Goal: Information Seeking & Learning: Learn about a topic

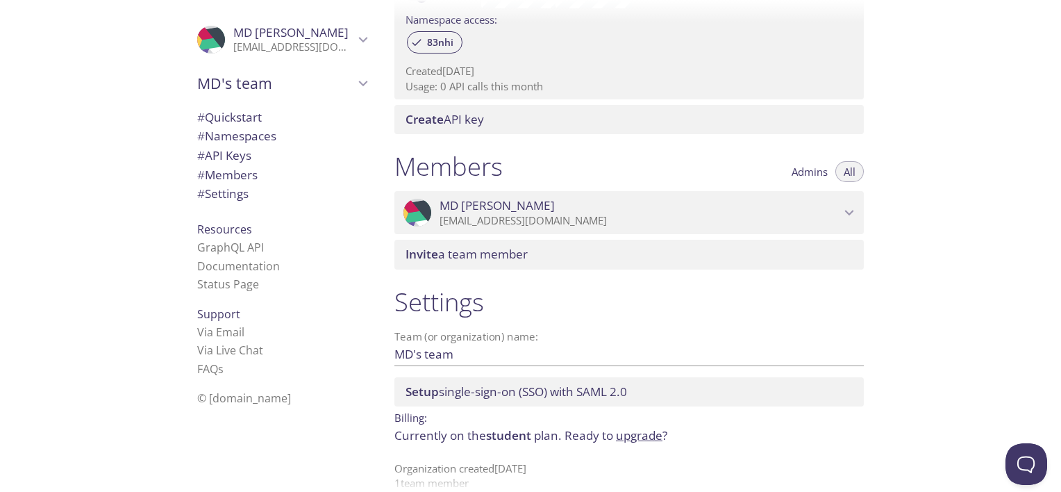
scroll to position [475, 0]
click at [729, 210] on span "MD Muneef" at bounding box center [640, 204] width 401 height 15
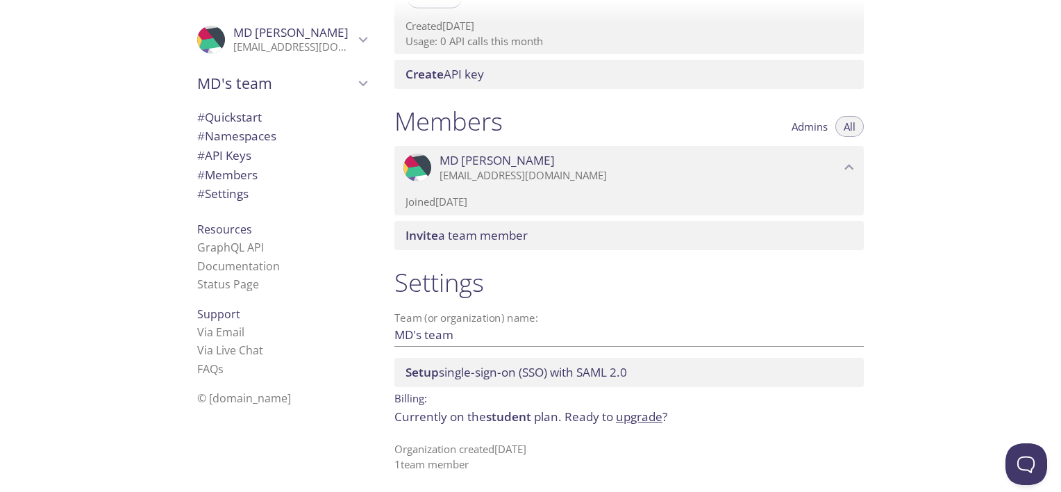
scroll to position [522, 0]
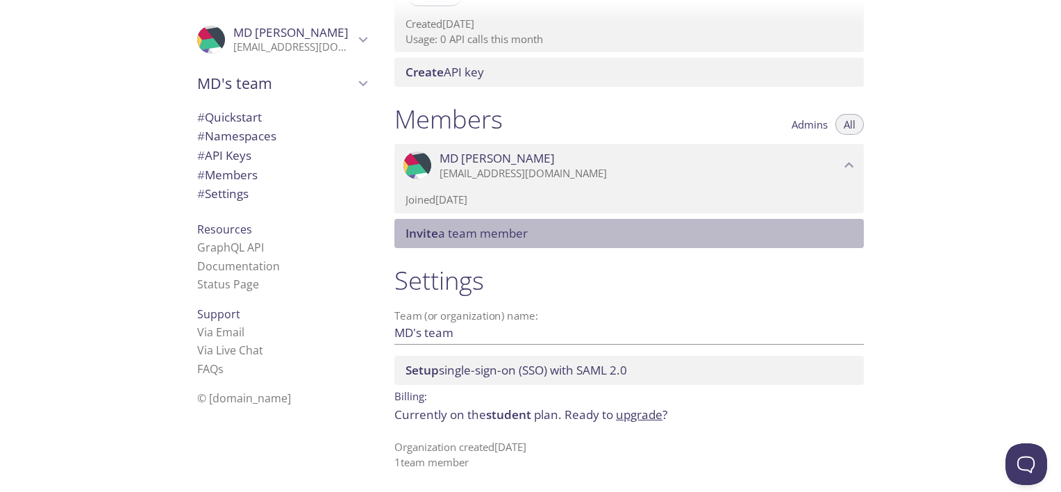
click at [709, 235] on span "Invite a team member" at bounding box center [632, 233] width 453 height 15
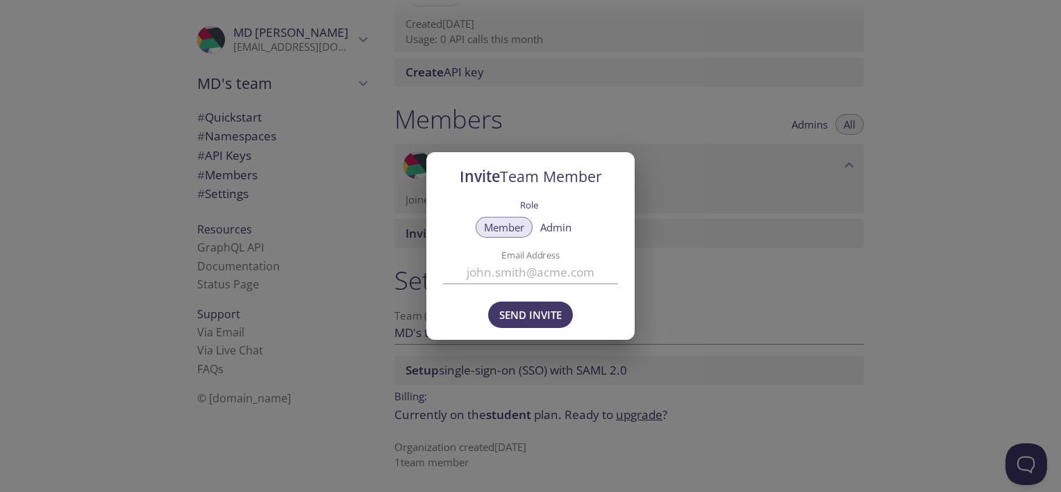
click at [663, 217] on div "Invite Team Member Role Member Admin Email Address Send Invite" at bounding box center [530, 246] width 1061 height 492
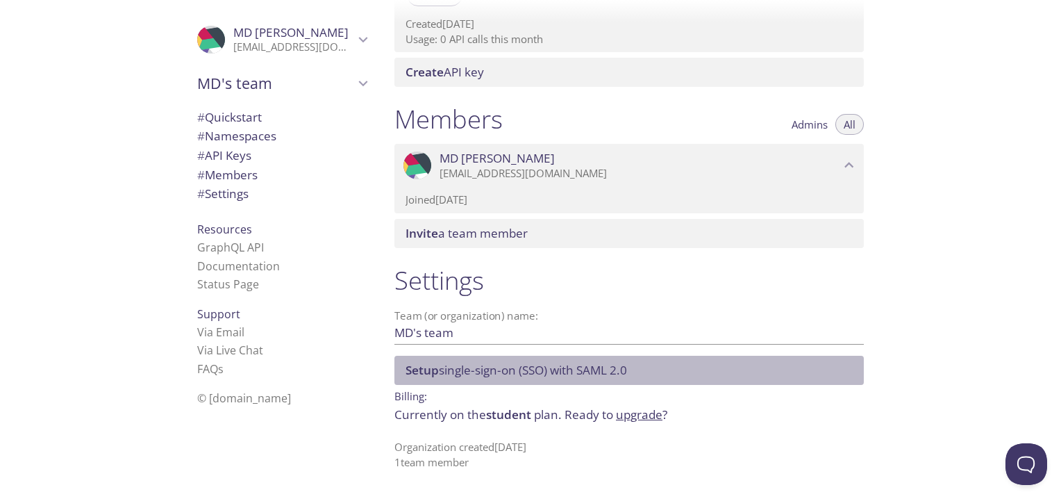
click at [550, 368] on span "Setup single-sign-on (SSO) with SAML 2.0" at bounding box center [517, 370] width 222 height 16
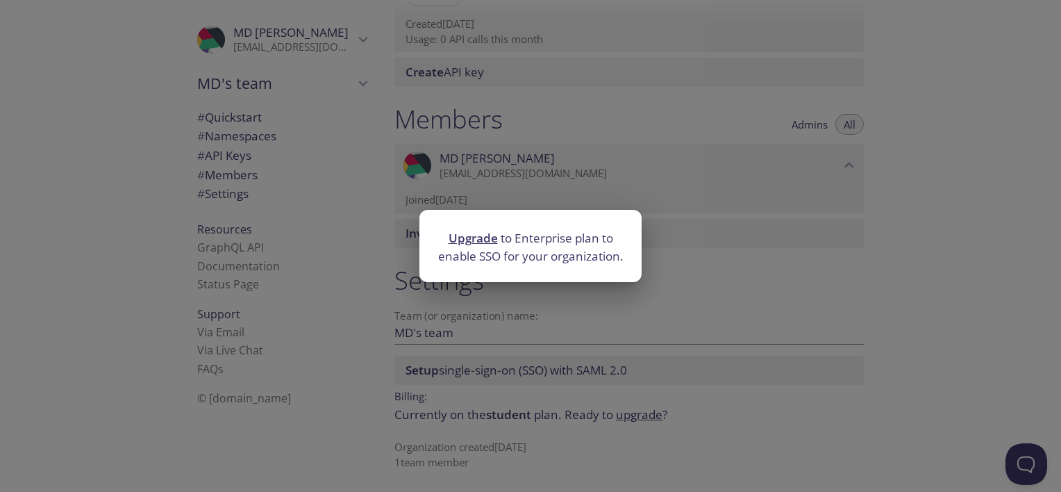
click at [550, 368] on div "Upgrade to Enterprise plan to enable SSO for your organization." at bounding box center [530, 246] width 1061 height 492
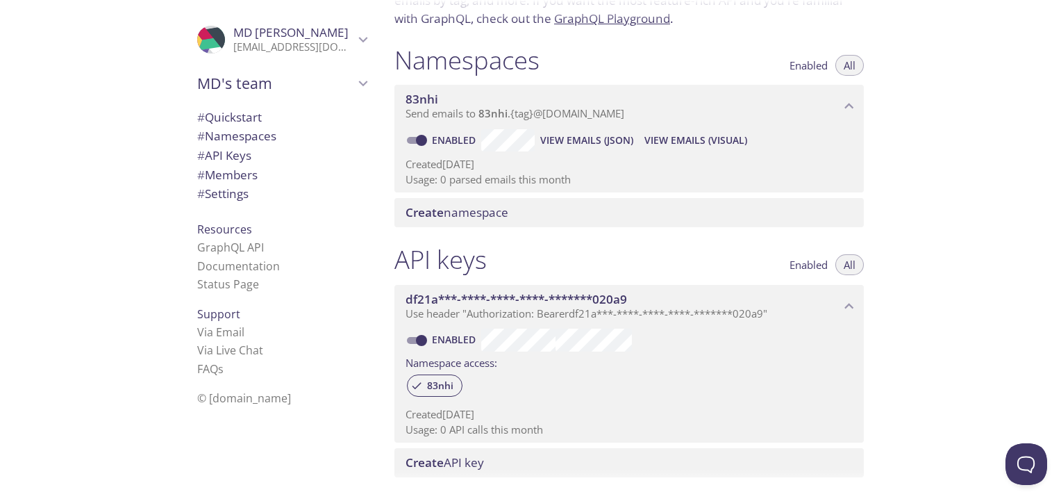
scroll to position [0, 0]
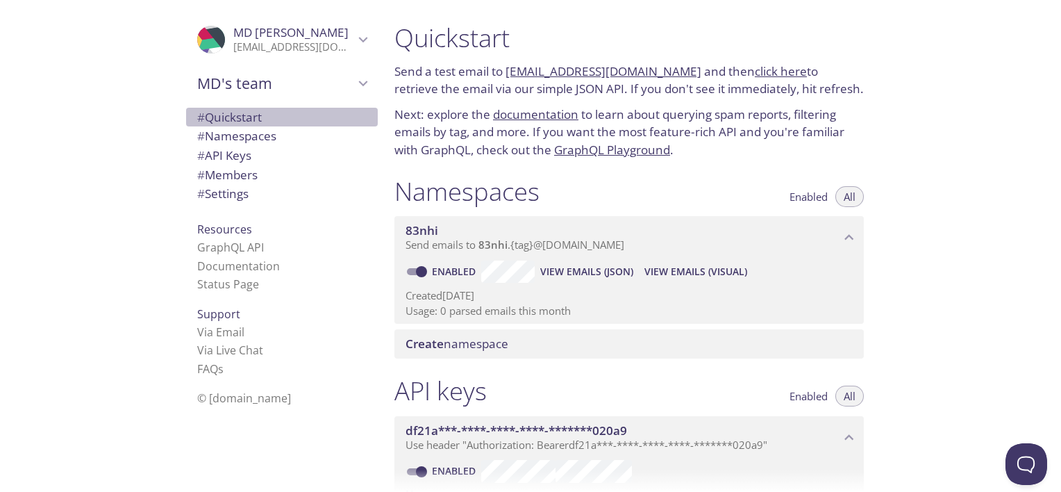
click at [257, 114] on span "# Quickstart" at bounding box center [281, 117] width 169 height 18
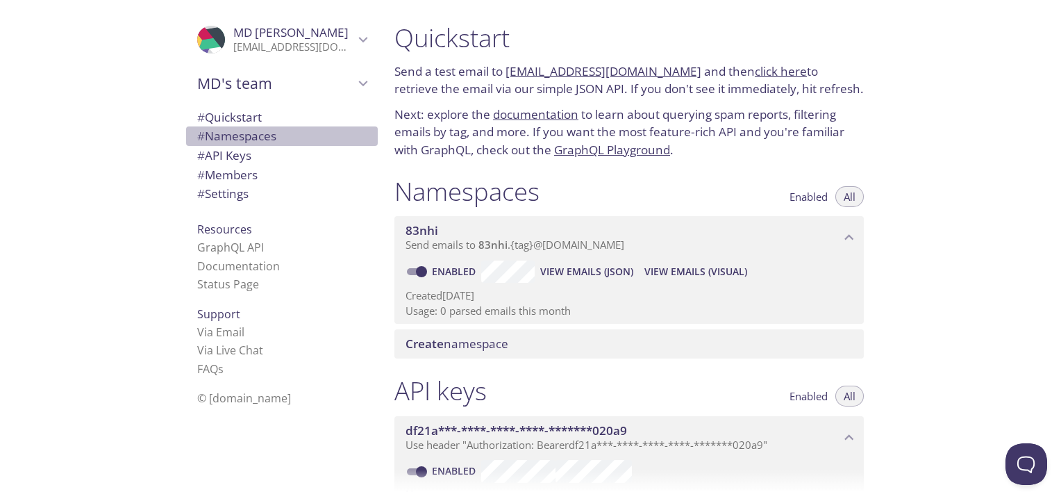
click at [248, 136] on span "# Namespaces" at bounding box center [236, 136] width 79 height 16
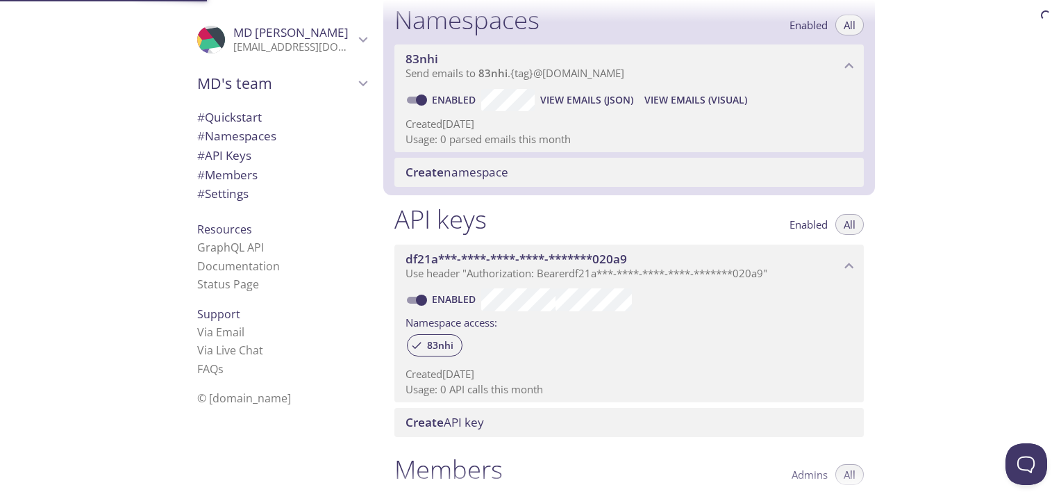
scroll to position [175, 0]
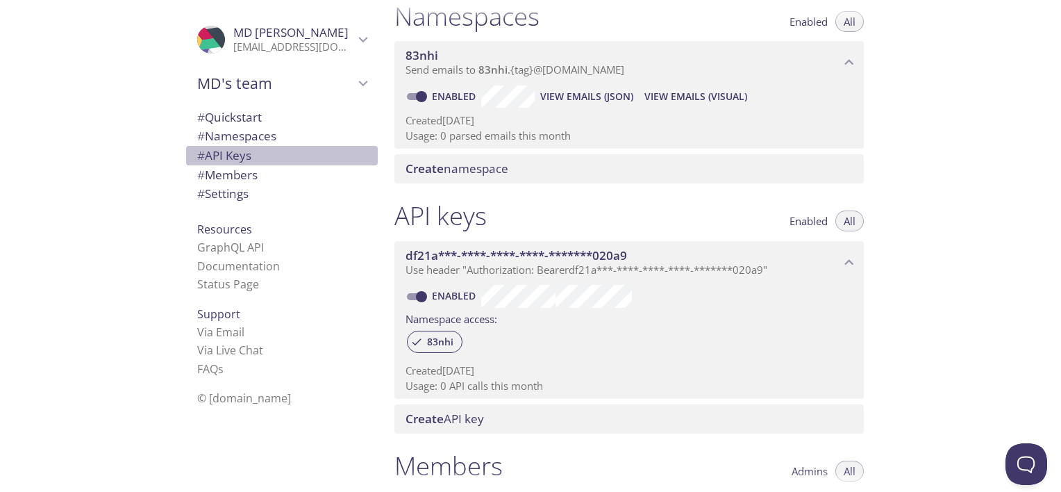
click at [243, 157] on span "# API Keys" at bounding box center [224, 155] width 54 height 16
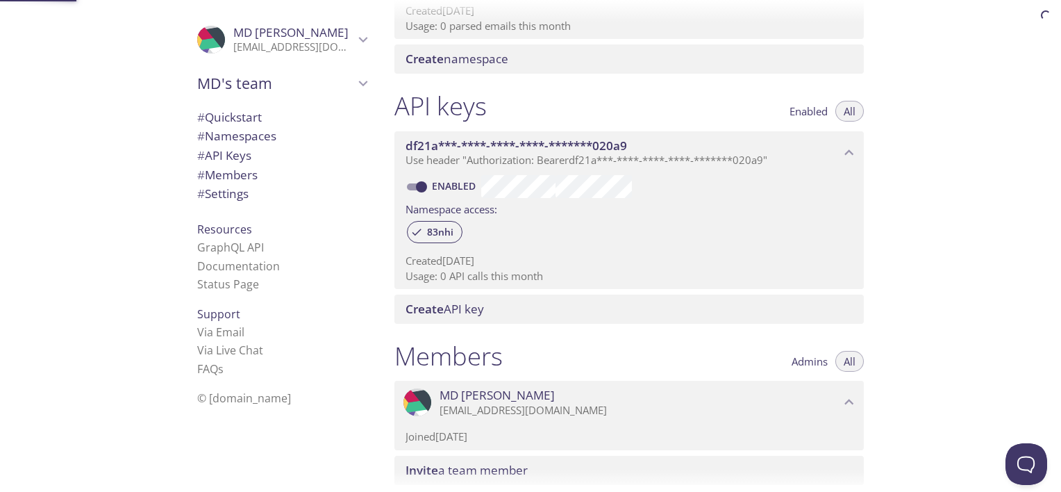
scroll to position [375, 0]
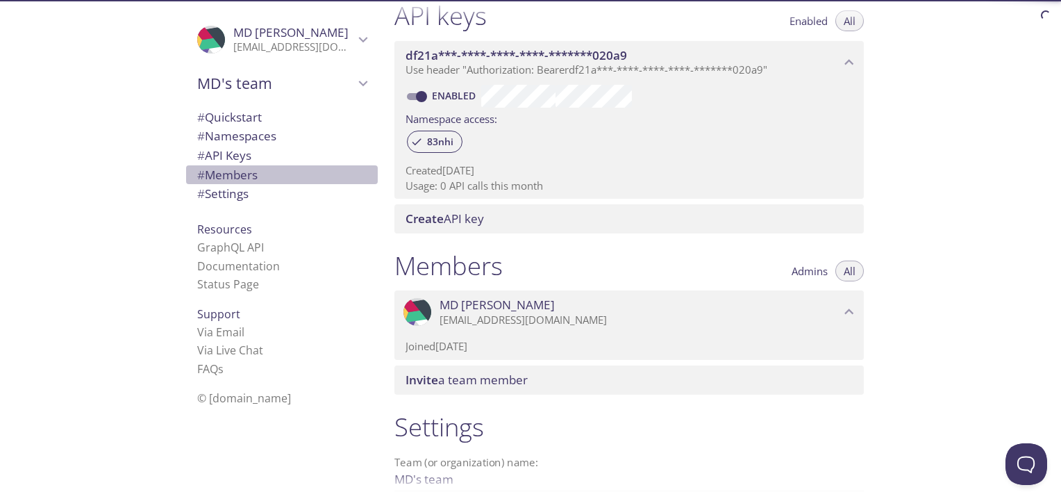
click at [240, 176] on span "# Members" at bounding box center [227, 175] width 60 height 16
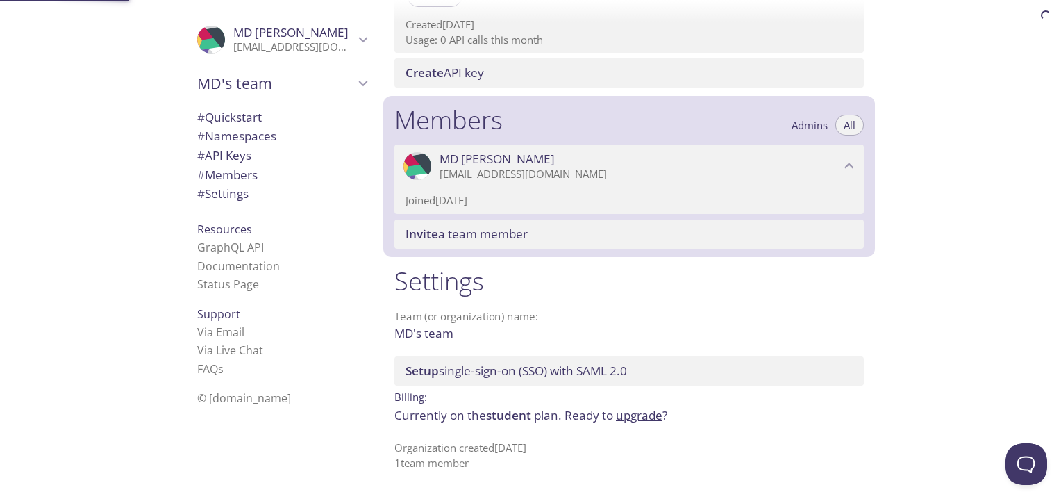
scroll to position [522, 0]
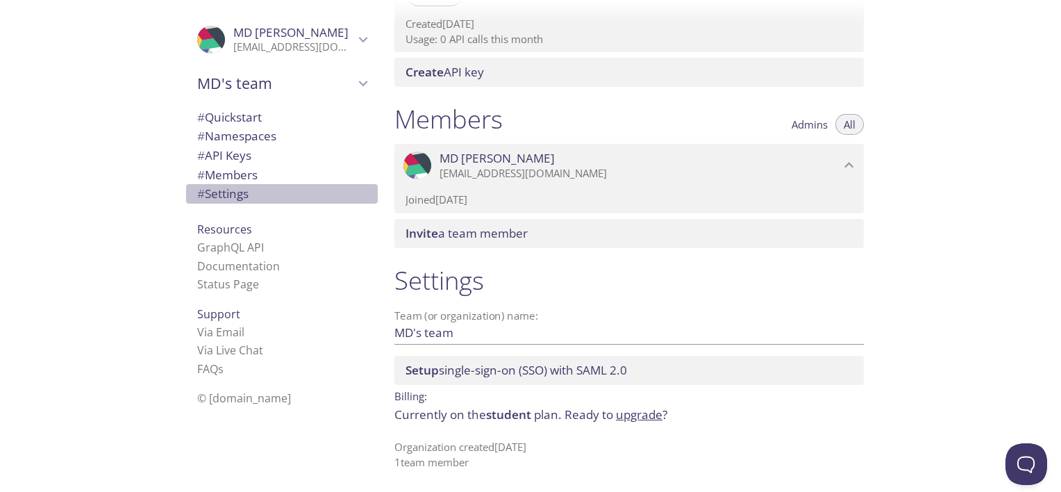
click at [238, 193] on span "# Settings" at bounding box center [222, 193] width 51 height 16
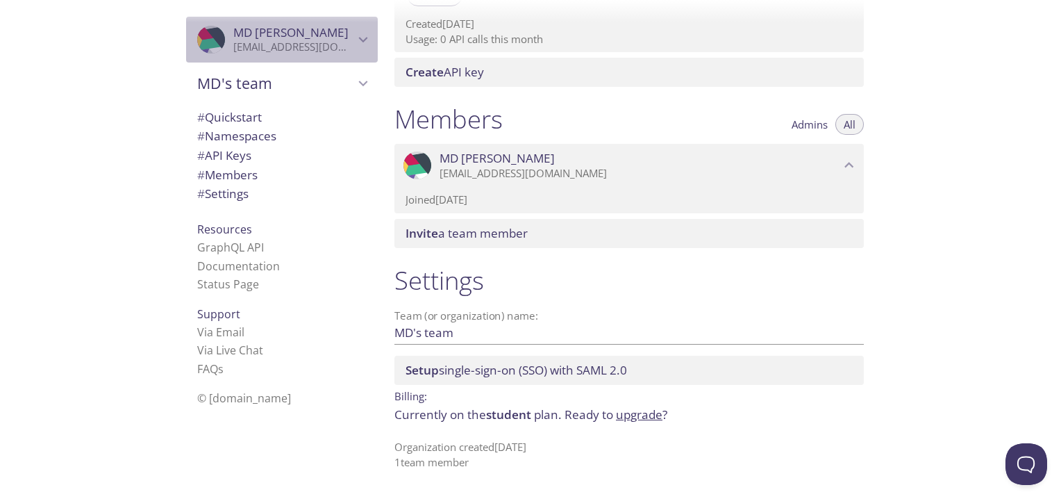
click at [342, 43] on p "mdmuneef4@gmail.com" at bounding box center [293, 47] width 121 height 14
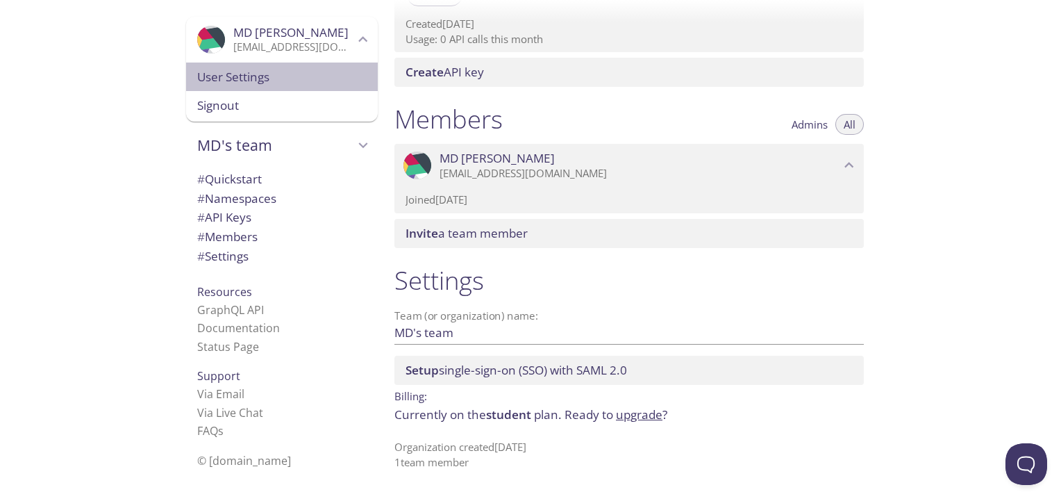
click at [308, 77] on span "User Settings" at bounding box center [281, 77] width 169 height 18
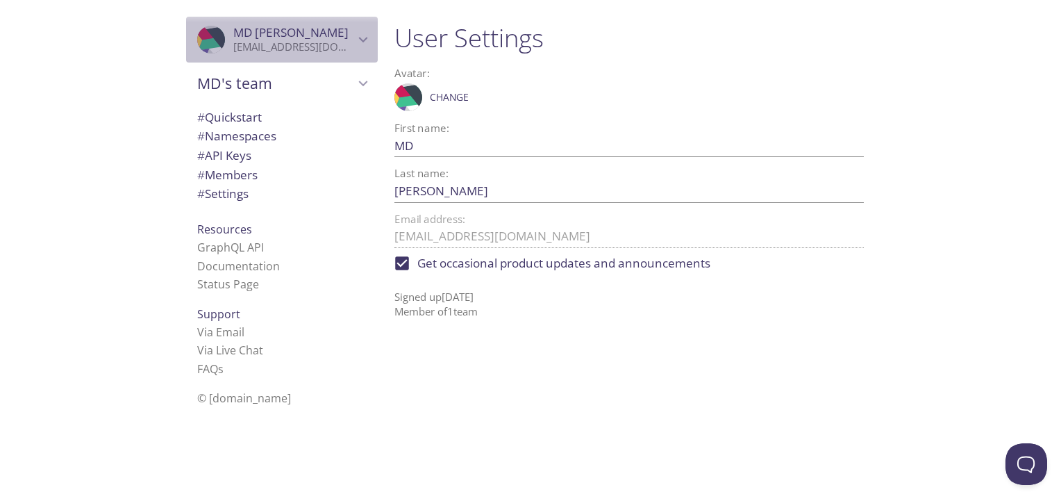
click at [333, 44] on p "mdmuneef4@gmail.com" at bounding box center [293, 47] width 121 height 14
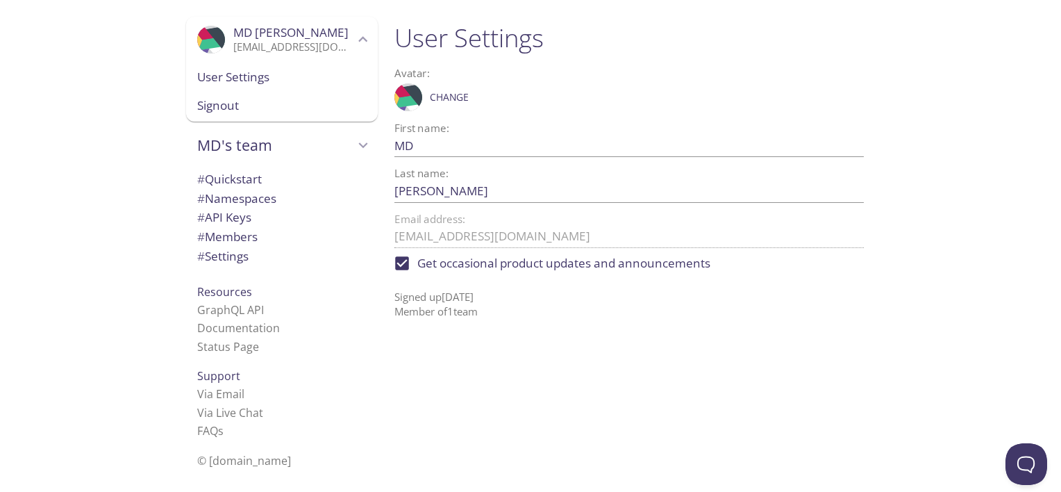
click at [352, 268] on div "# Quickstart # Namespaces # API Keys # Members # Settings" at bounding box center [282, 221] width 192 height 110
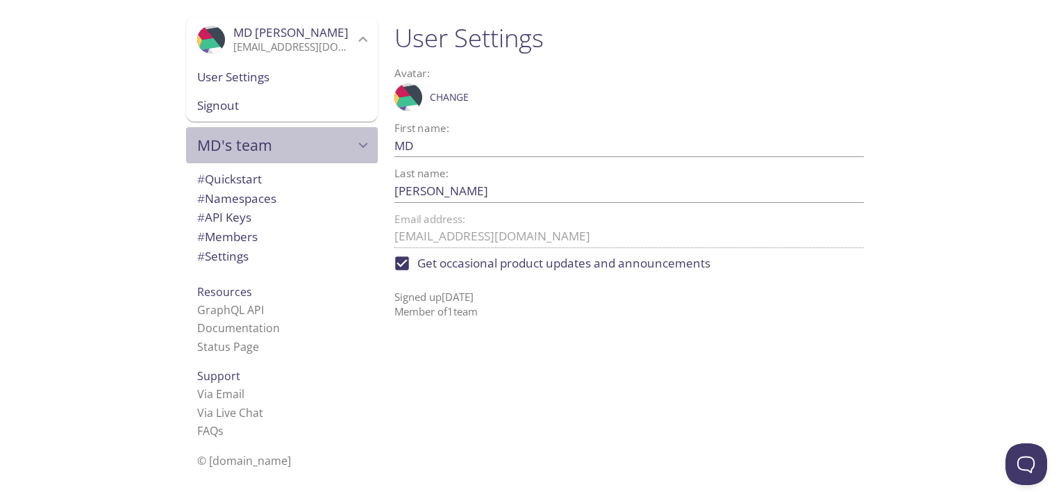
click at [258, 155] on div "MD's team" at bounding box center [282, 145] width 192 height 36
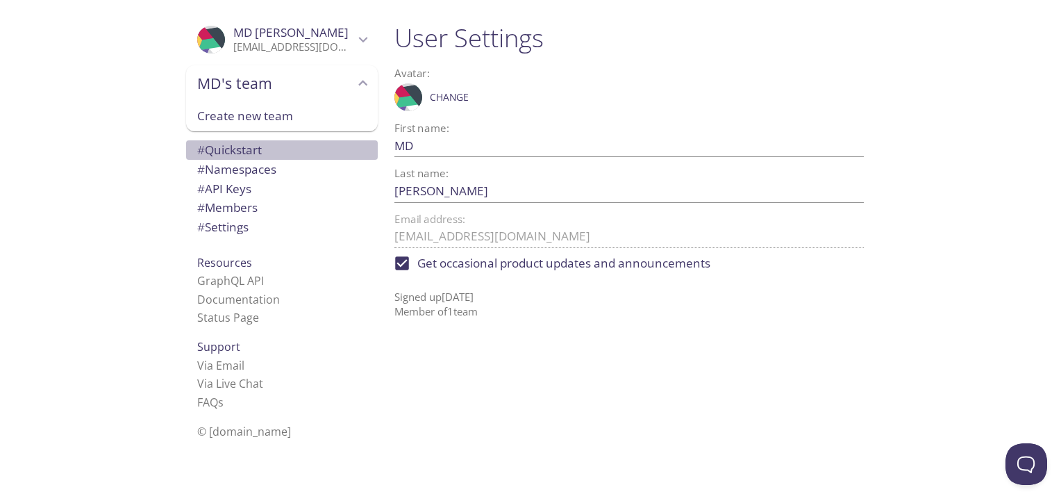
click at [258, 155] on span "# Quickstart" at bounding box center [281, 150] width 169 height 18
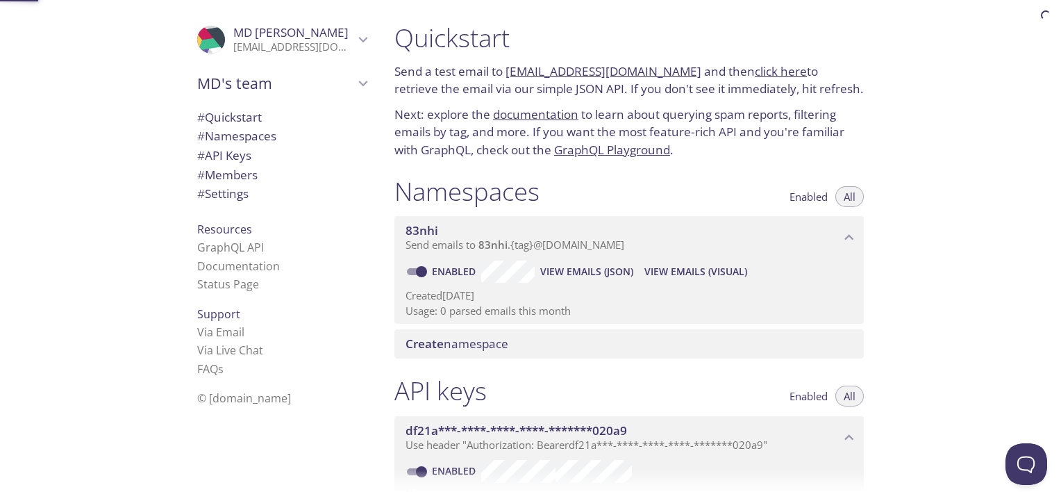
scroll to position [22, 0]
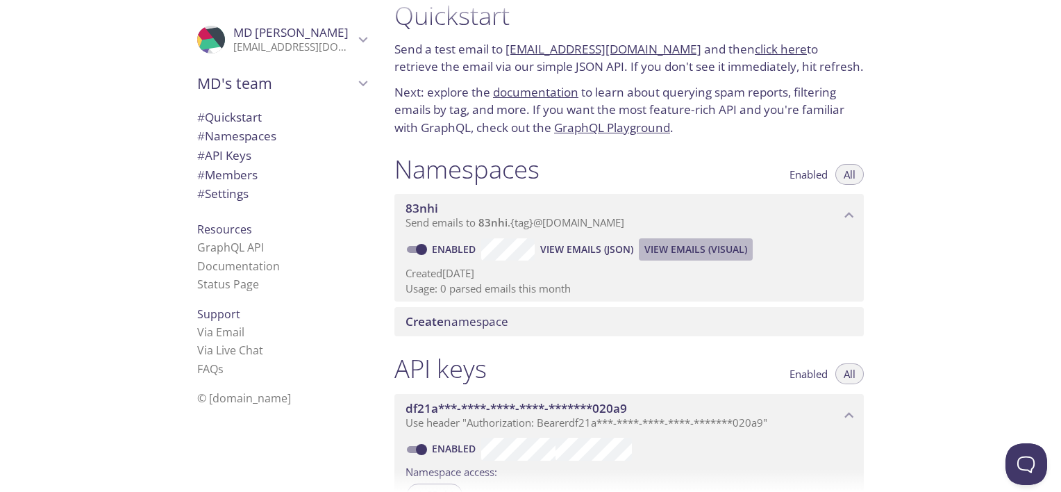
click at [677, 258] on button "View Emails (Visual)" at bounding box center [696, 249] width 114 height 22
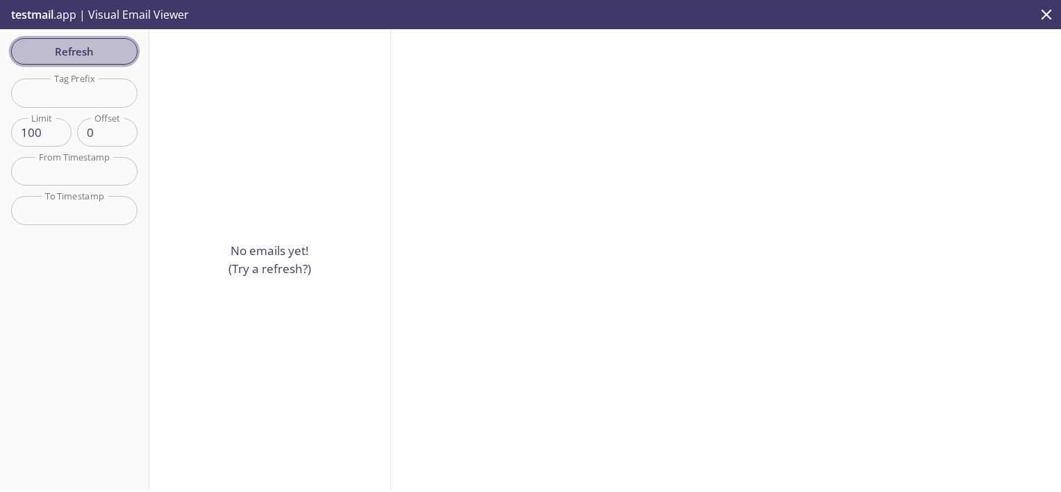
click at [83, 49] on span "Refresh" at bounding box center [74, 51] width 104 height 18
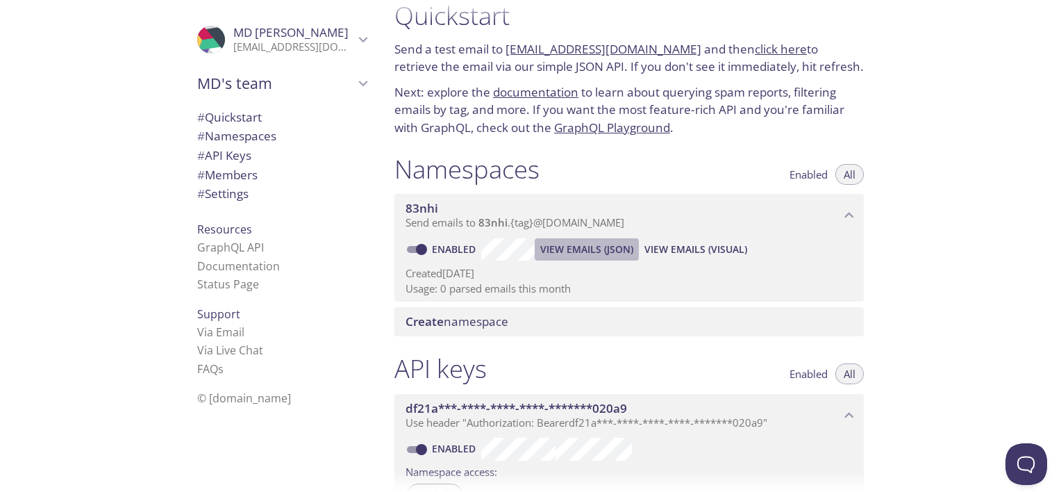
click at [570, 247] on span "View Emails (JSON)" at bounding box center [586, 249] width 93 height 17
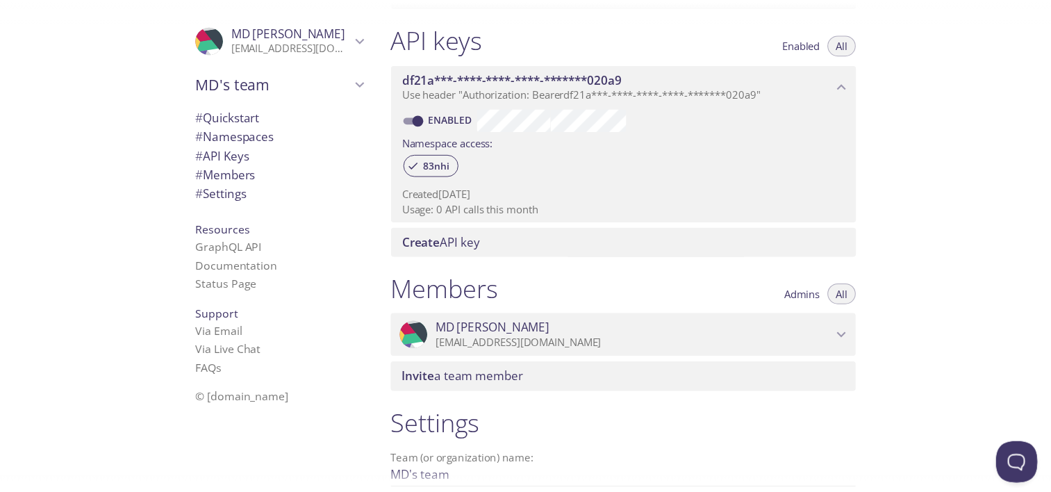
scroll to position [338, 0]
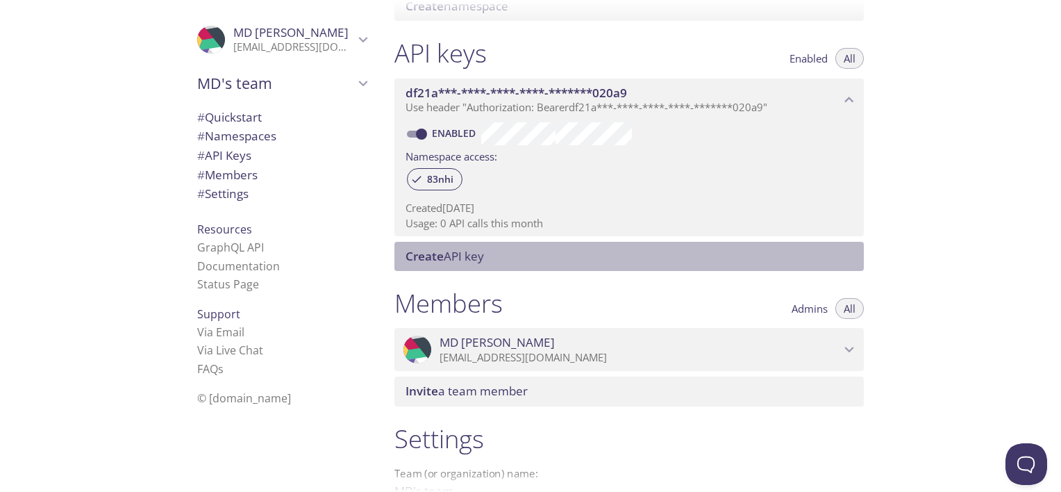
click at [519, 260] on span "Create API key" at bounding box center [632, 256] width 453 height 15
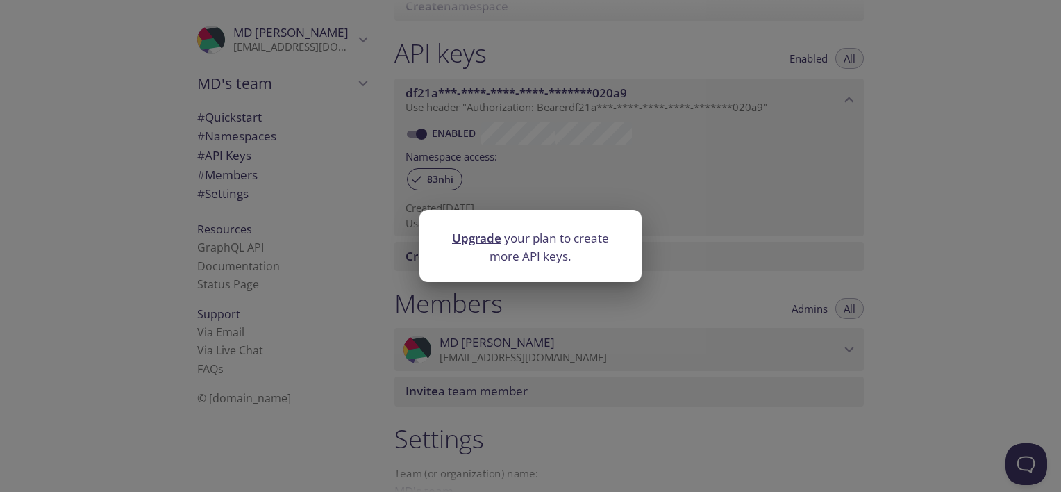
click at [469, 239] on link "Upgrade" at bounding box center [476, 238] width 49 height 16
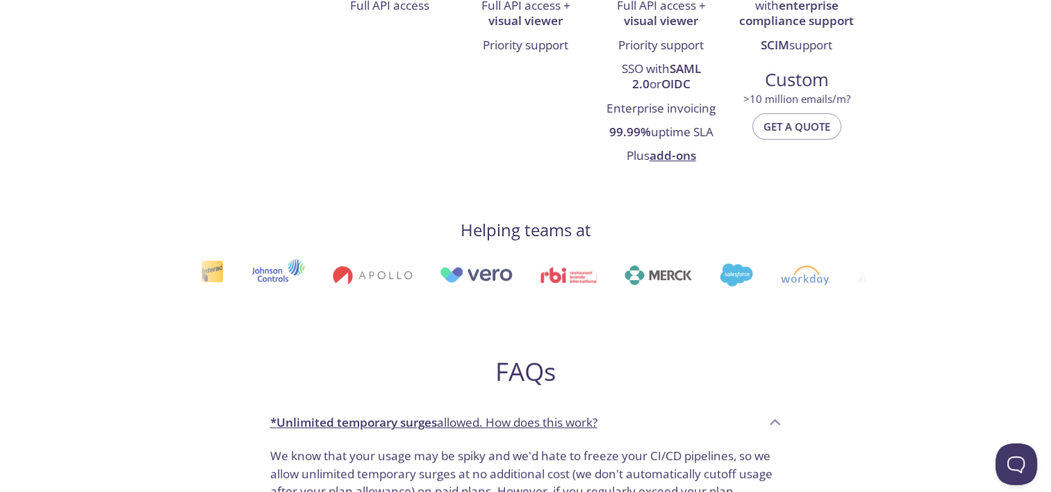
scroll to position [572, 0]
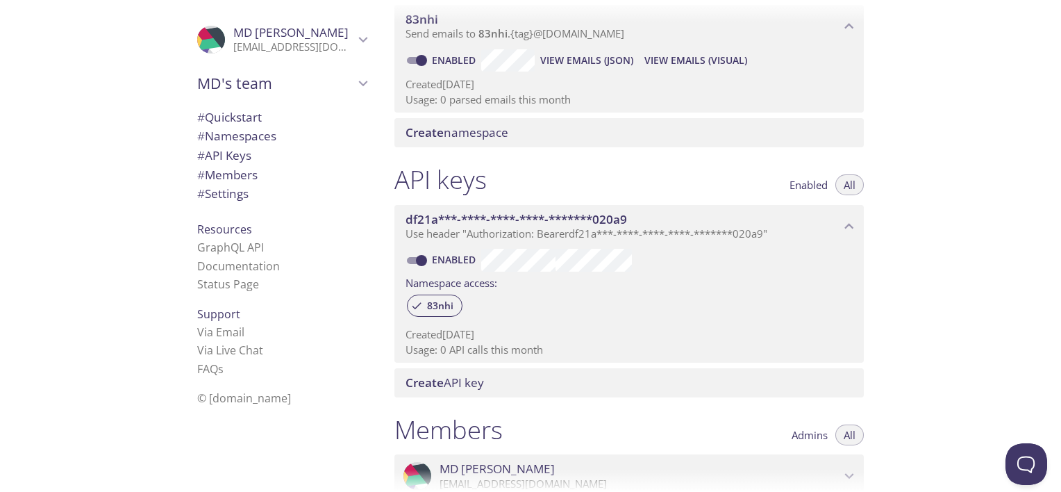
scroll to position [214, 0]
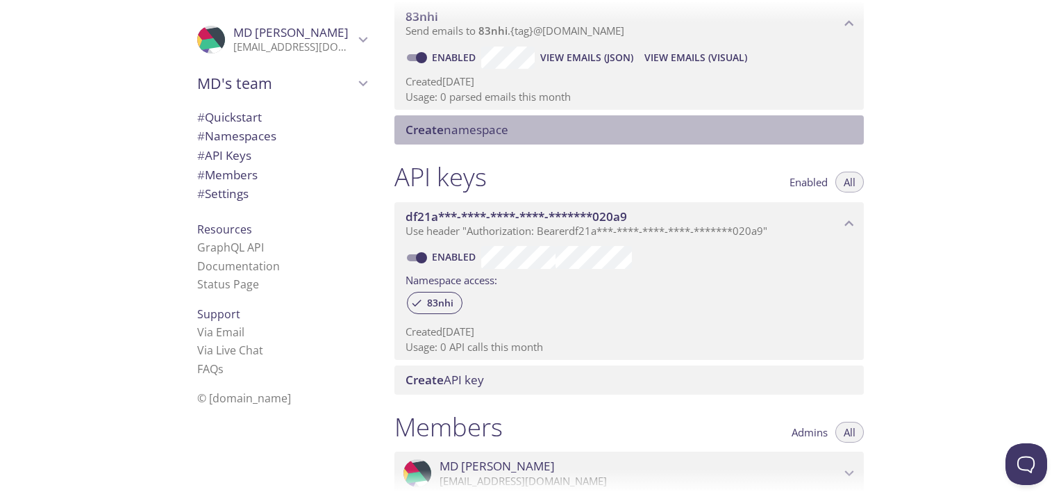
click at [575, 140] on div "Create namespace" at bounding box center [630, 129] width 470 height 29
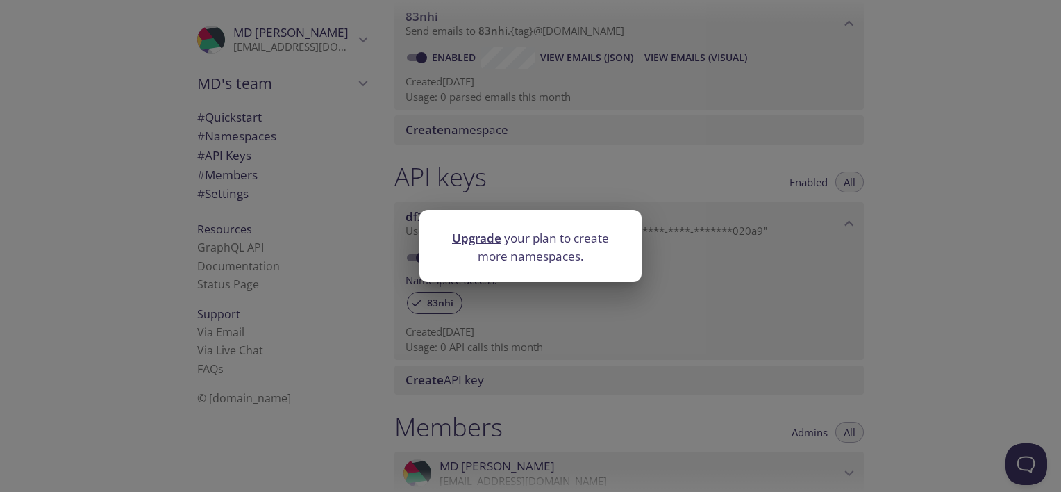
click at [611, 147] on div "Upgrade your plan to create more namespaces." at bounding box center [530, 246] width 1061 height 492
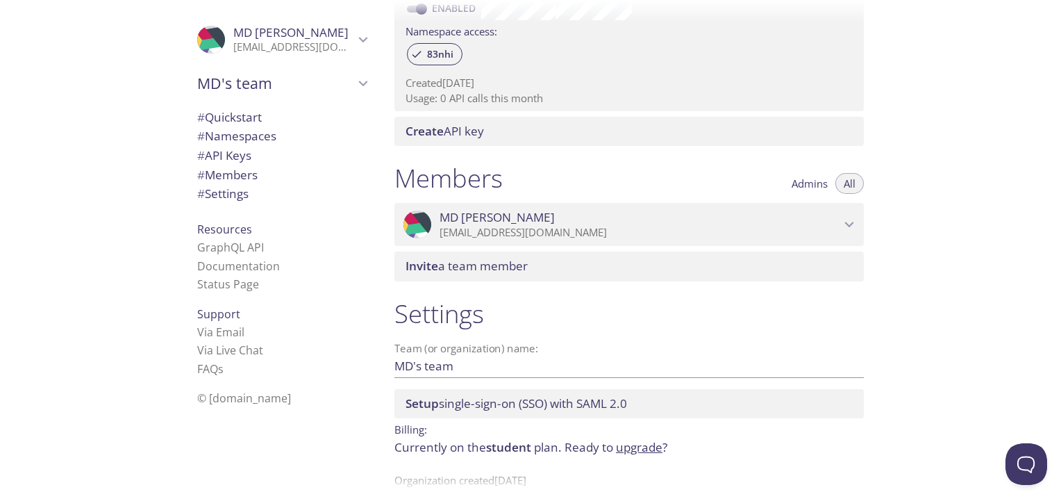
scroll to position [496, 0]
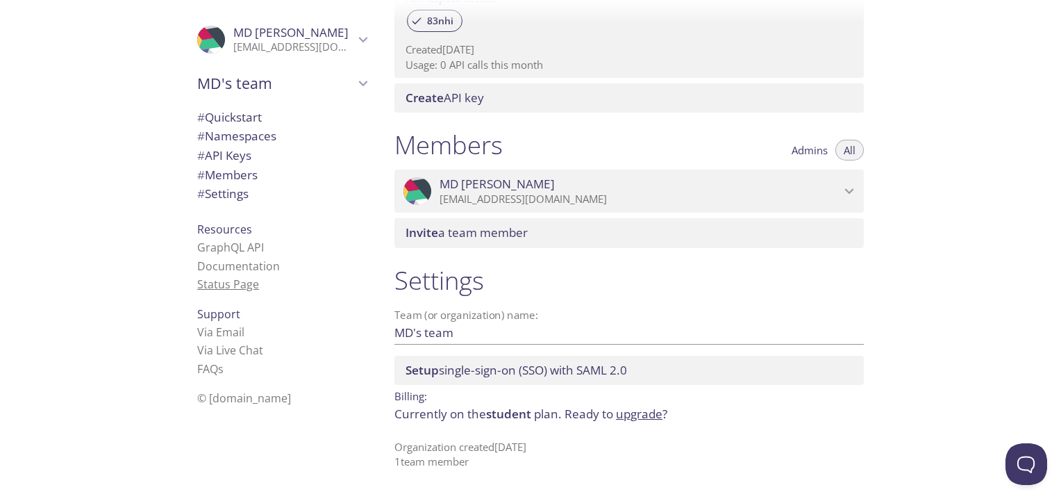
click at [235, 283] on link "Status Page" at bounding box center [228, 283] width 62 height 15
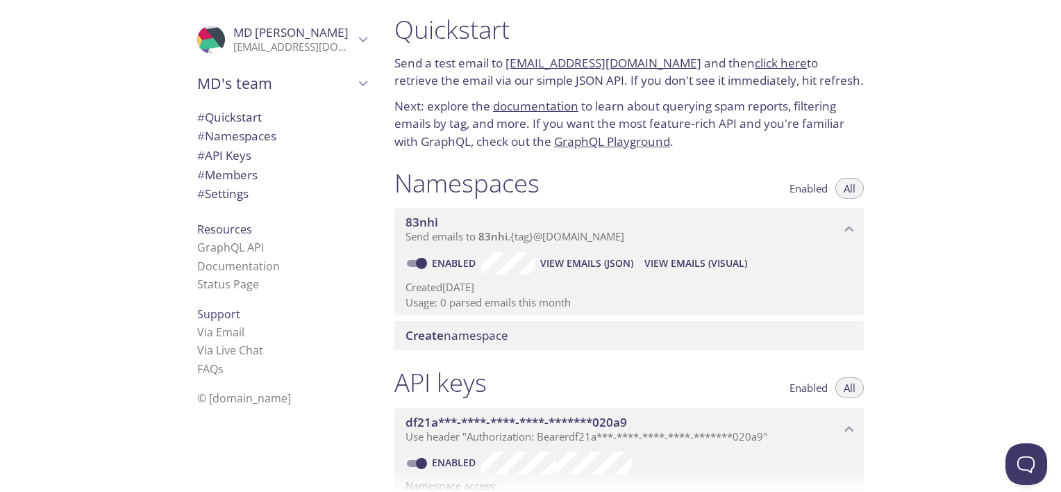
scroll to position [0, 0]
